Goal: Information Seeking & Learning: Compare options

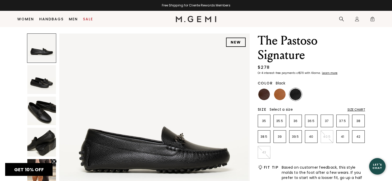
scroll to position [30, 0]
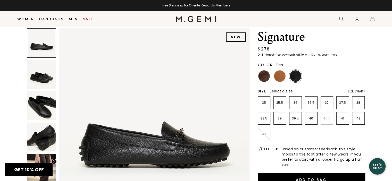
click at [283, 76] on img at bounding box center [280, 76] width 12 height 12
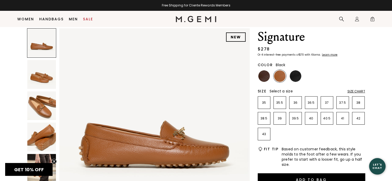
click at [297, 74] on img at bounding box center [295, 76] width 12 height 12
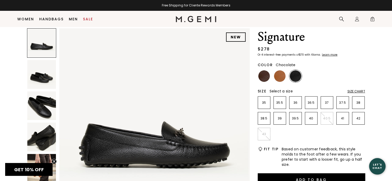
click at [262, 73] on img at bounding box center [264, 76] width 12 height 12
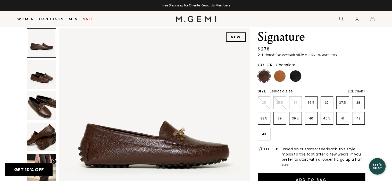
click at [44, 104] on img at bounding box center [41, 105] width 29 height 29
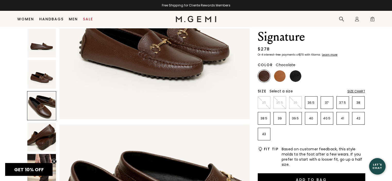
scroll to position [383, 0]
